Goal: Information Seeking & Learning: Learn about a topic

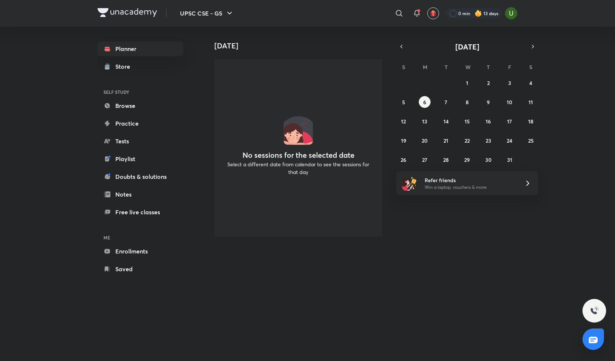
click at [134, 109] on link "Browse" at bounding box center [141, 105] width 86 height 15
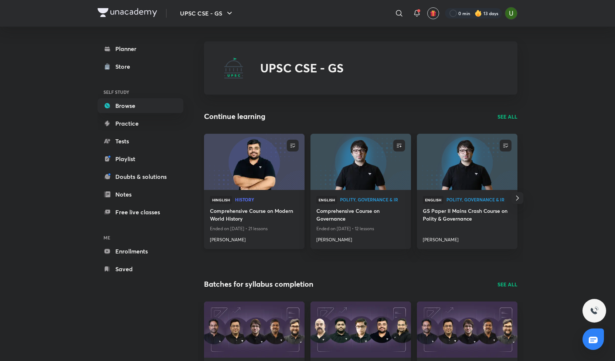
click at [240, 210] on h4 "Comprehensive Course on Modern World History" at bounding box center [254, 215] width 89 height 17
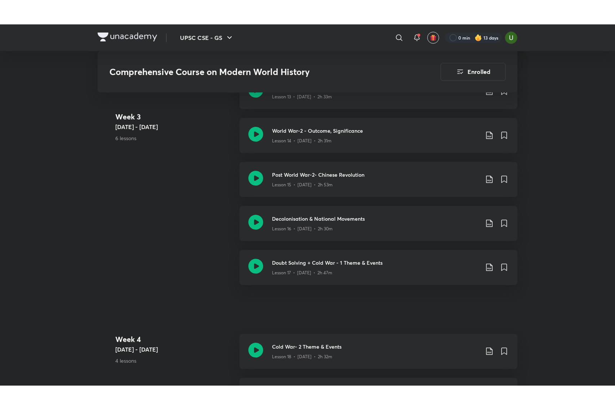
scroll to position [1067, 0]
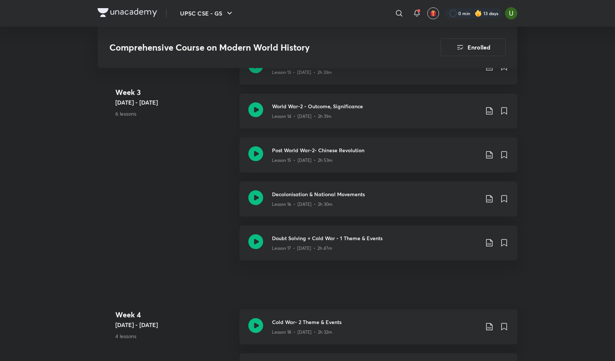
click at [258, 108] on icon at bounding box center [255, 109] width 15 height 15
